Goal: Navigation & Orientation: Go to known website

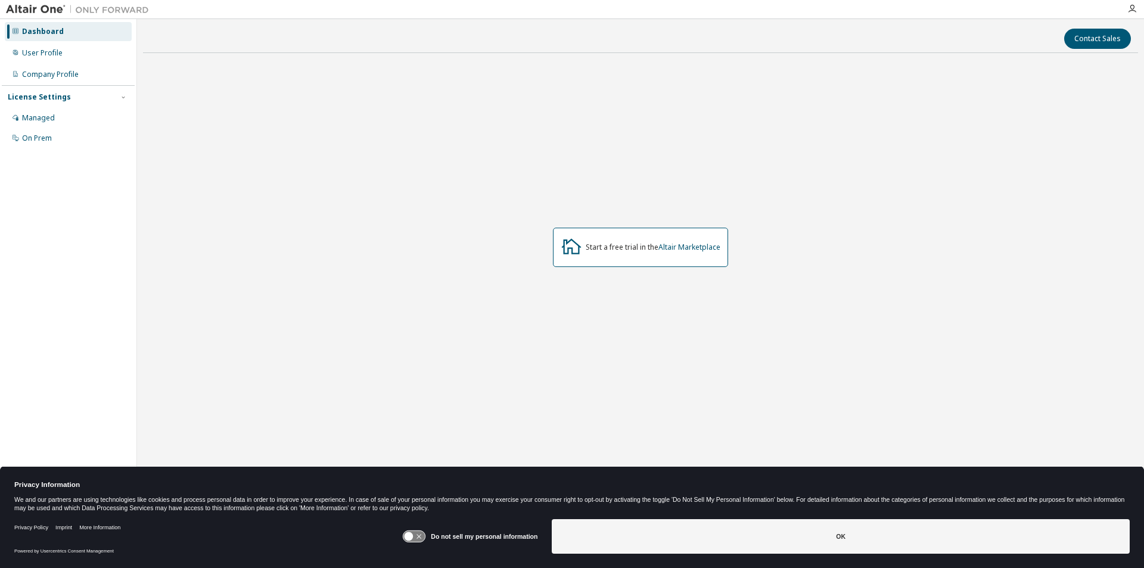
click at [627, 245] on div "Start a free trial in the Altair Marketplace" at bounding box center [653, 247] width 135 height 10
click at [692, 248] on link "Altair Marketplace" at bounding box center [689, 247] width 62 height 10
